Goal: Task Accomplishment & Management: Manage account settings

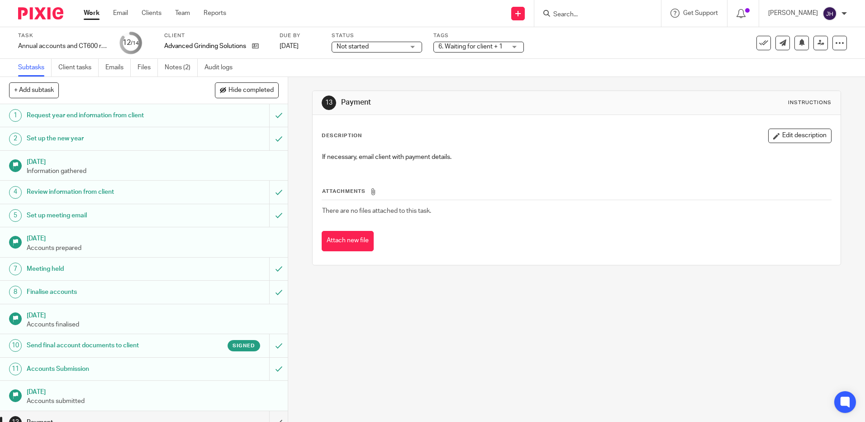
scroll to position [35, 0]
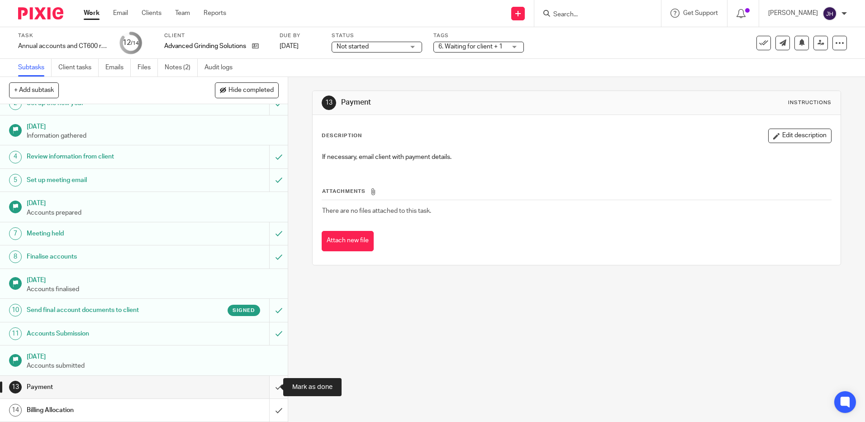
click at [270, 388] on input "submit" at bounding box center [144, 387] width 288 height 23
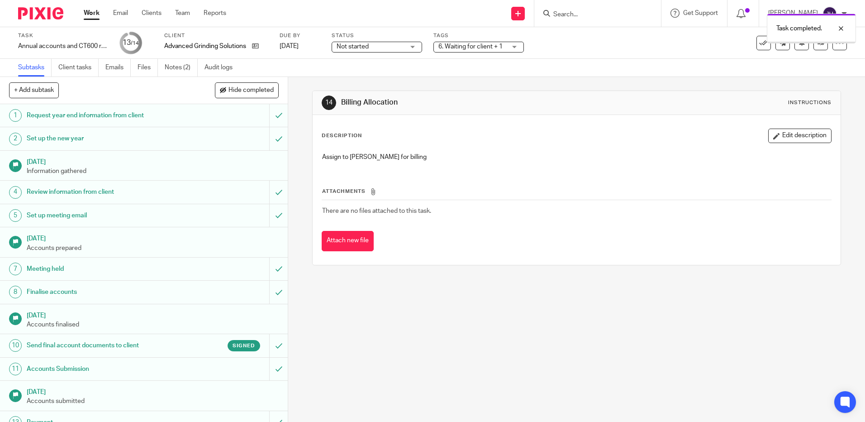
scroll to position [35, 0]
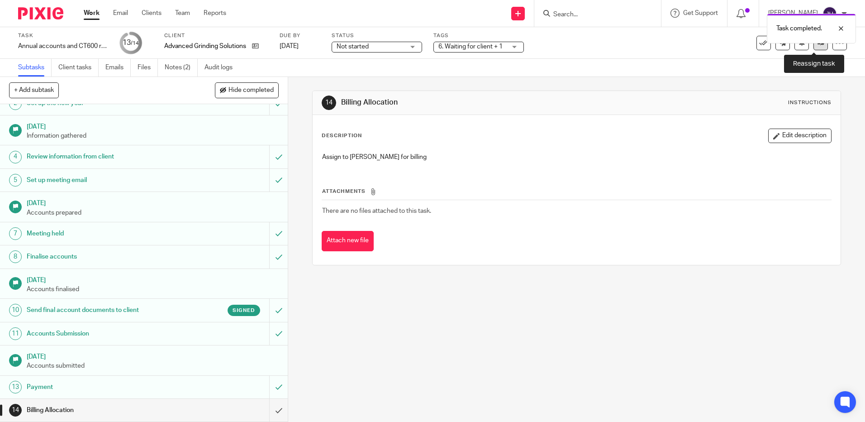
click at [818, 45] on icon at bounding box center [821, 42] width 7 height 7
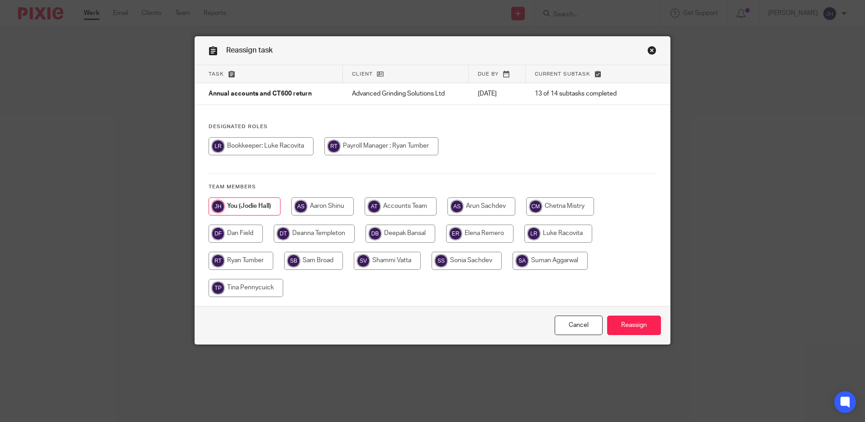
click at [326, 231] on input "radio" at bounding box center [314, 233] width 81 height 18
radio input "true"
click at [632, 324] on input "Reassign" at bounding box center [634, 324] width 54 height 19
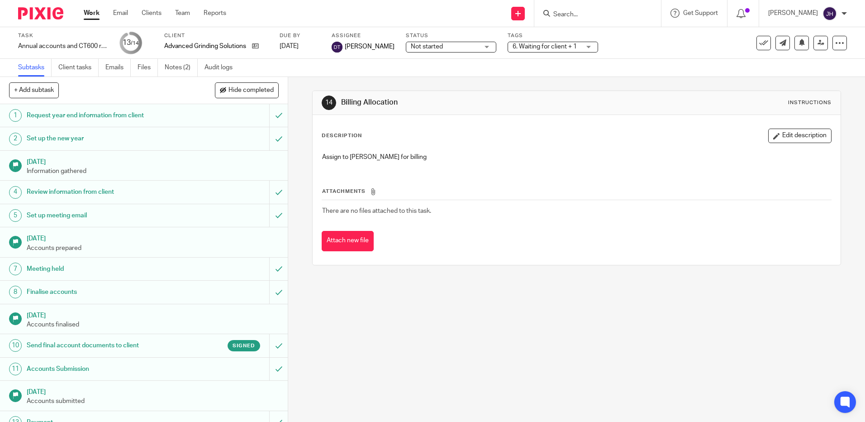
click at [93, 14] on link "Work" at bounding box center [92, 13] width 16 height 9
